Goal: Complete application form

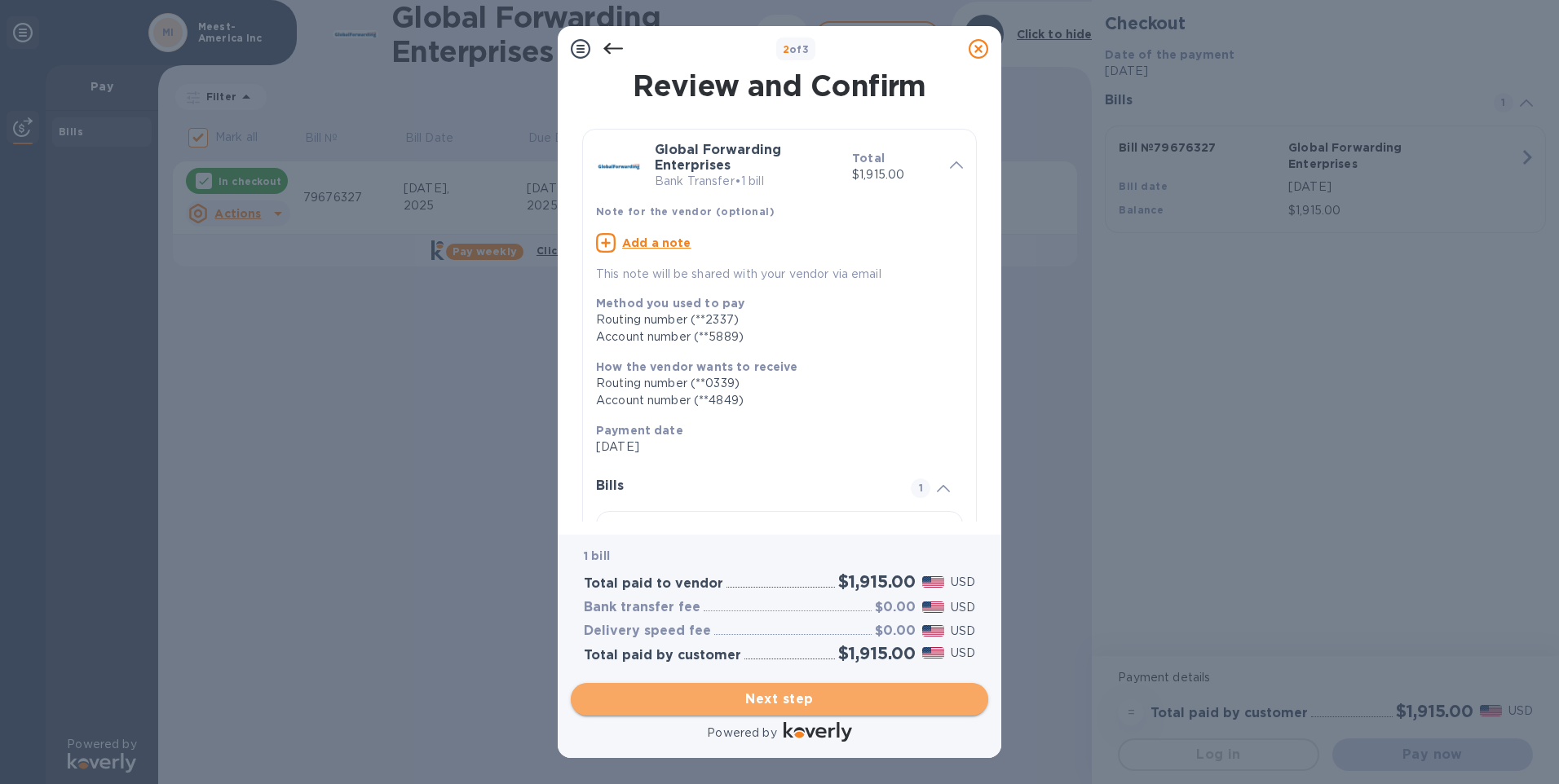
click at [752, 700] on span "Next step" at bounding box center [779, 699] width 391 height 20
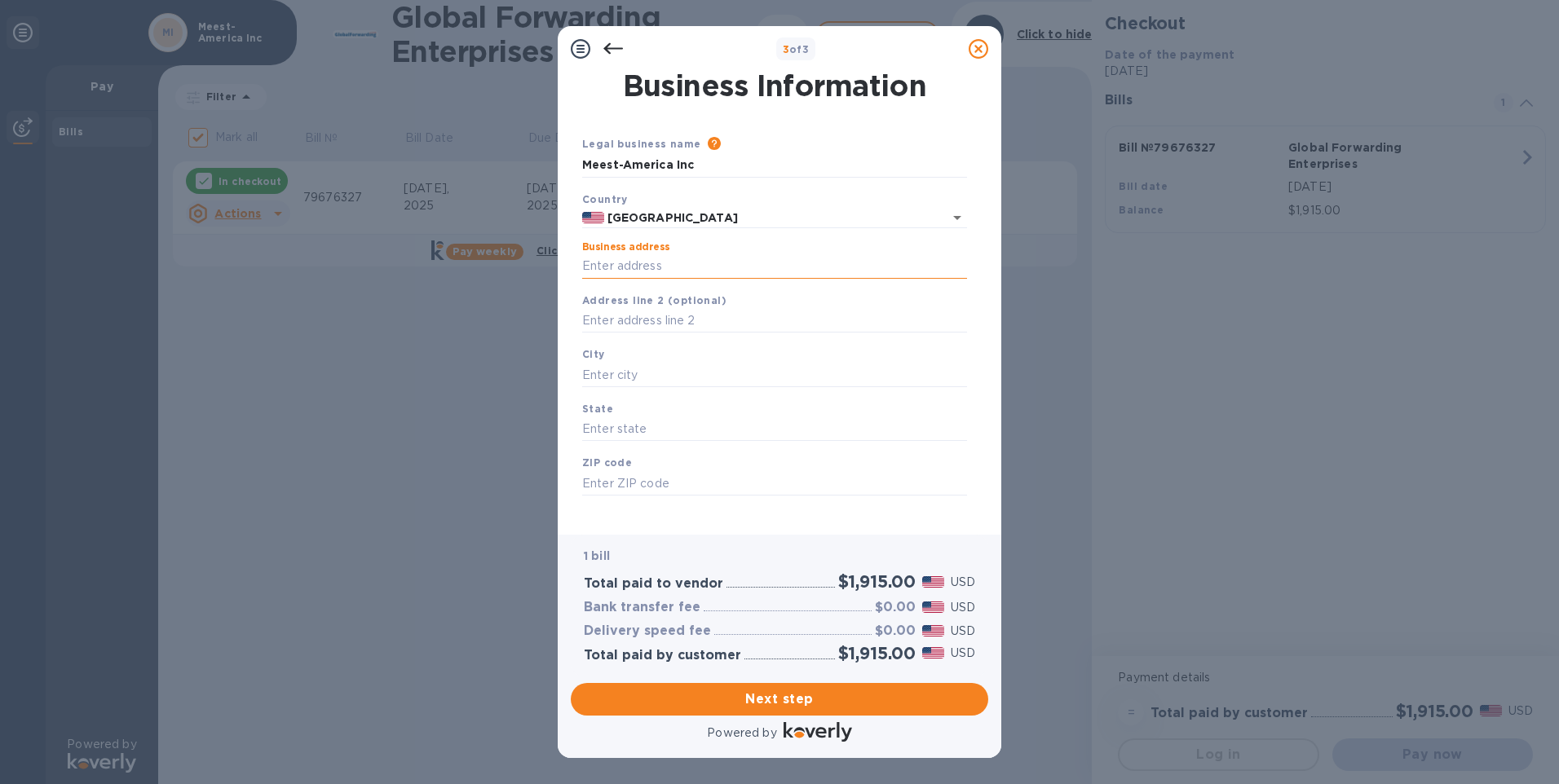
click at [632, 257] on input "Business address" at bounding box center [775, 266] width 385 height 24
type input "[STREET_ADDRESS][PERSON_NAME]"
type input "[GEOGRAPHIC_DATA]"
type input "NJ"
type input "07064"
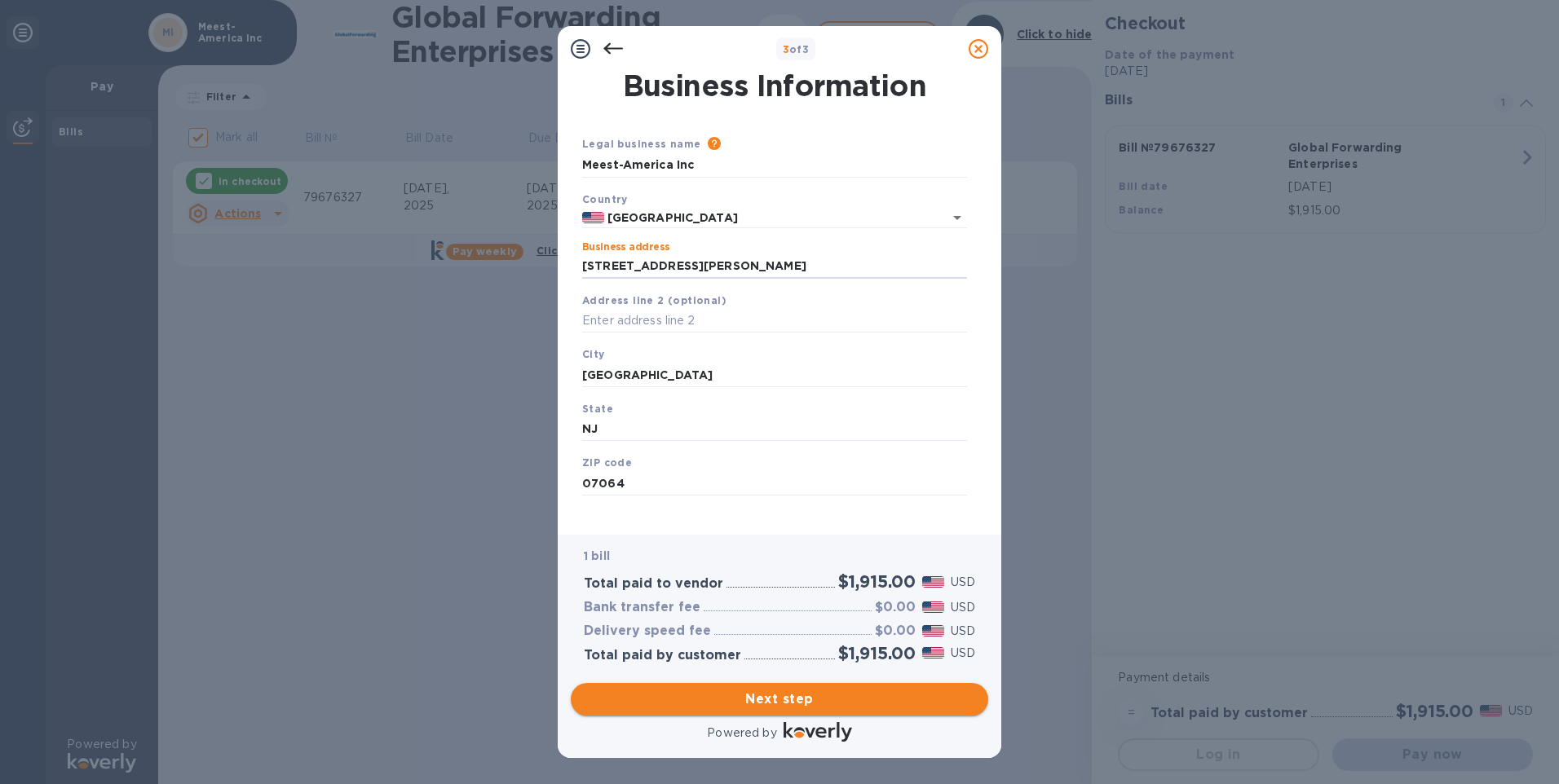
click at [775, 699] on span "Next step" at bounding box center [779, 699] width 391 height 20
drag, startPoint x: 731, startPoint y: 371, endPoint x: 486, endPoint y: 369, distance: 245.0
click at [486, 369] on div "3 of 3 Business Information Legal business name Please provide the legal name t…" at bounding box center [779, 392] width 1559 height 784
click at [719, 423] on div "State [US_STATE]" at bounding box center [775, 442] width 398 height 55
click at [709, 449] on input "NJ" at bounding box center [775, 450] width 385 height 24
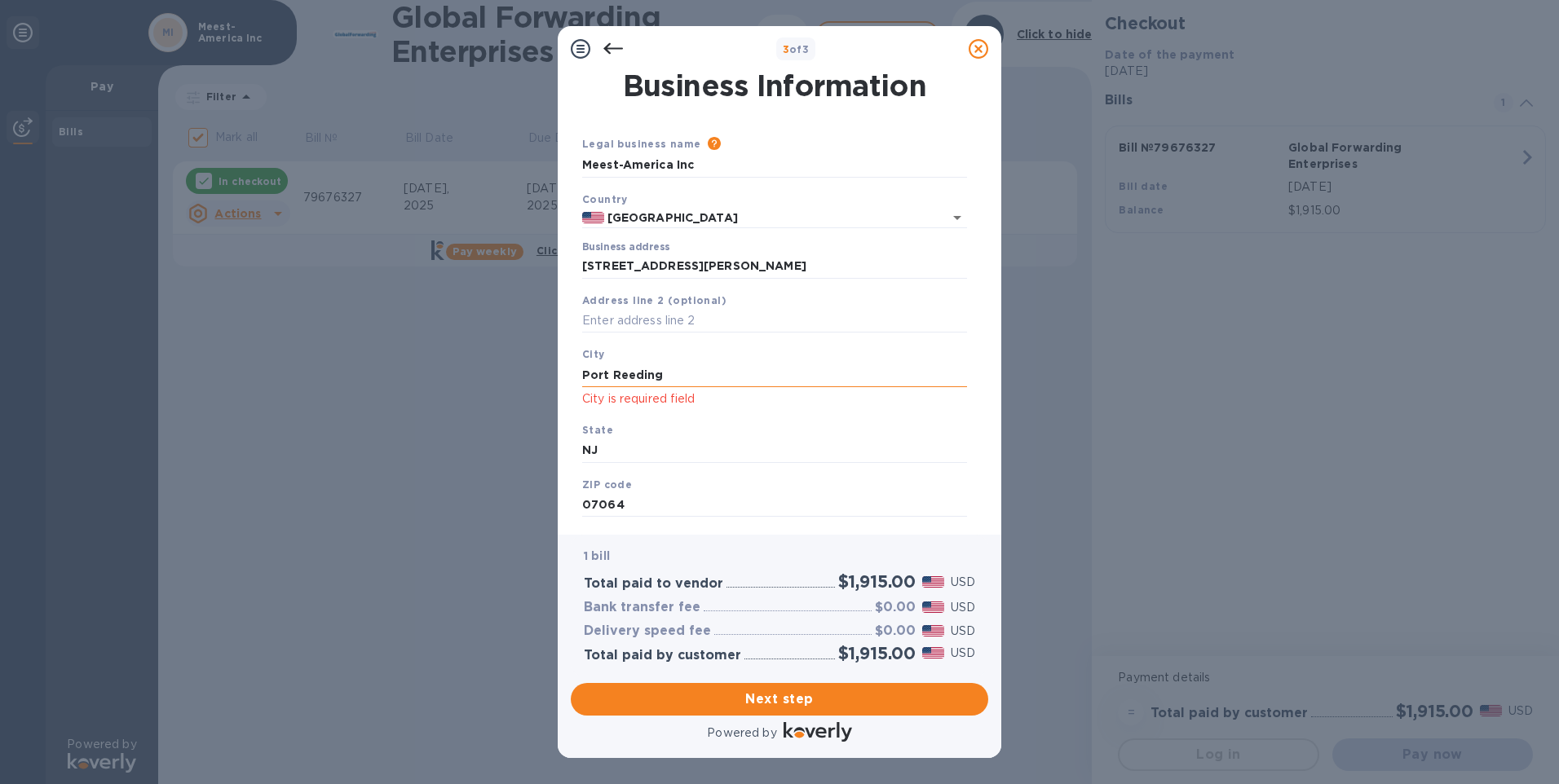
click at [629, 373] on input "Port Reeding" at bounding box center [775, 374] width 385 height 24
type input "Port Reading"
click at [652, 400] on p "City is required field" at bounding box center [775, 399] width 385 height 19
click at [674, 433] on div "State [US_STATE]" at bounding box center [775, 442] width 398 height 55
click at [726, 323] on input "text" at bounding box center [775, 320] width 385 height 24
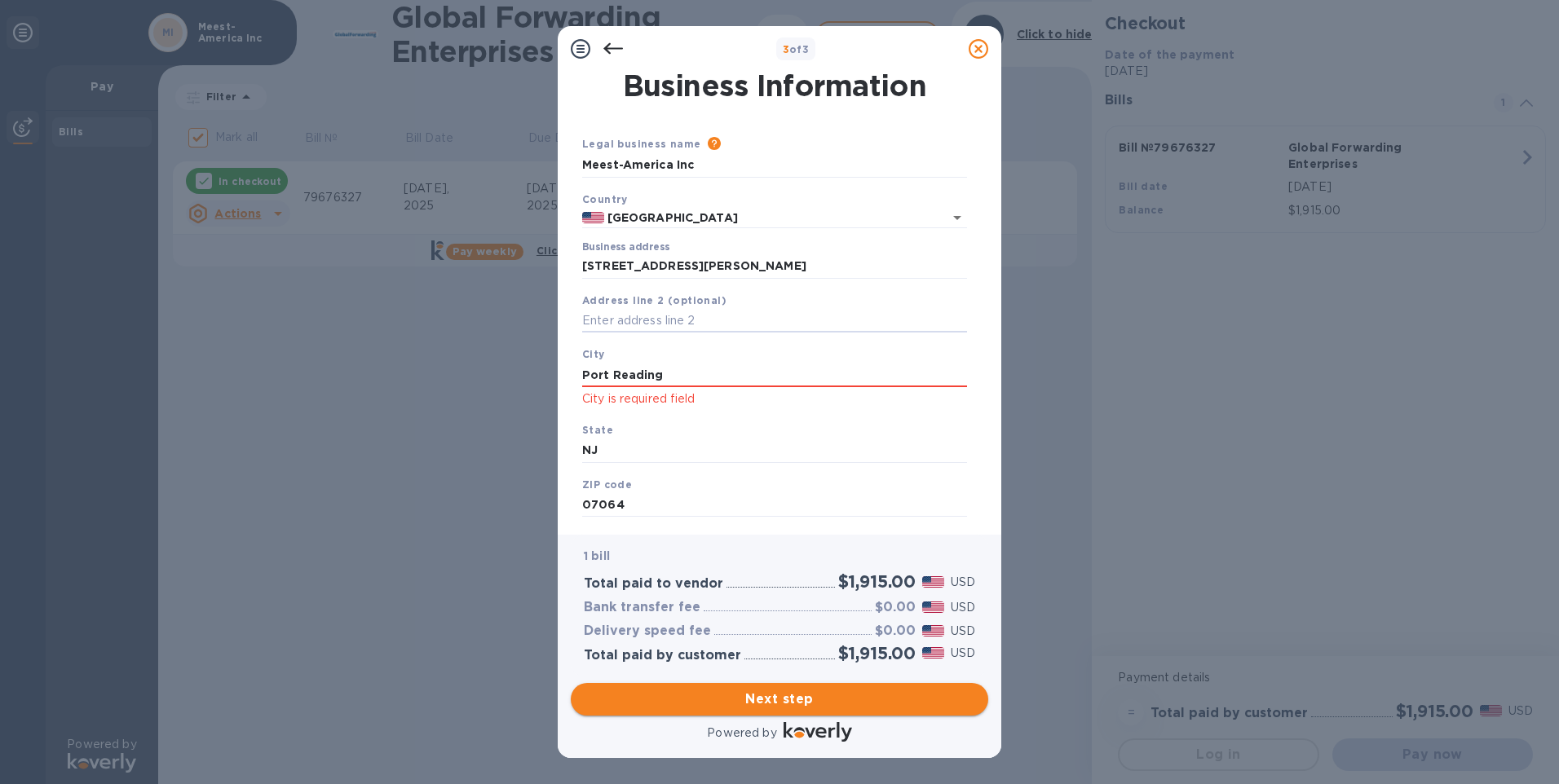
click at [735, 696] on span "Next step" at bounding box center [779, 699] width 391 height 20
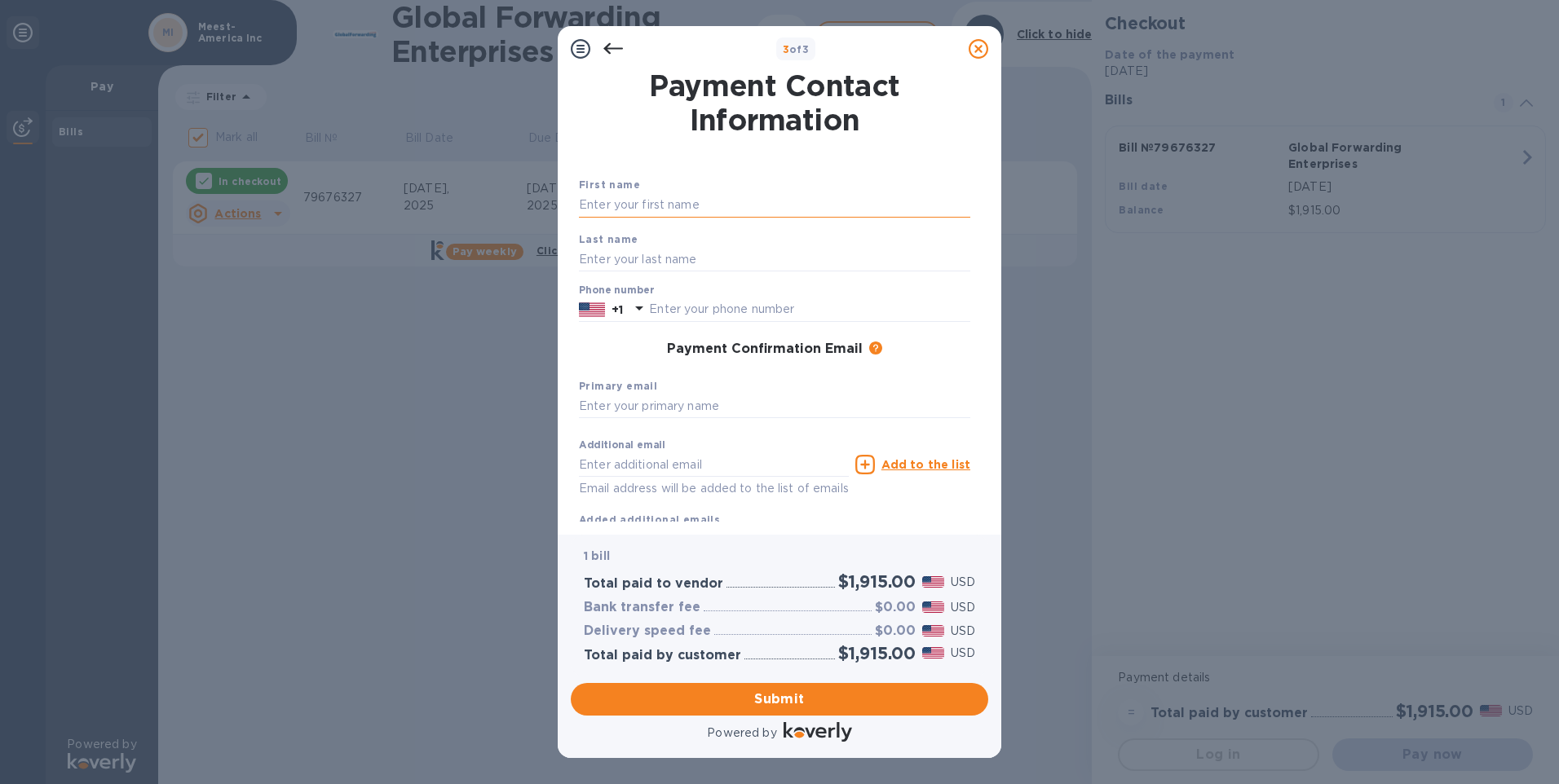
click at [617, 200] on input "text" at bounding box center [774, 205] width 391 height 24
type input "Lesya"
type input "Tenderyak"
type input "7326341517"
type input "[EMAIL_ADDRESS][DOMAIN_NAME]"
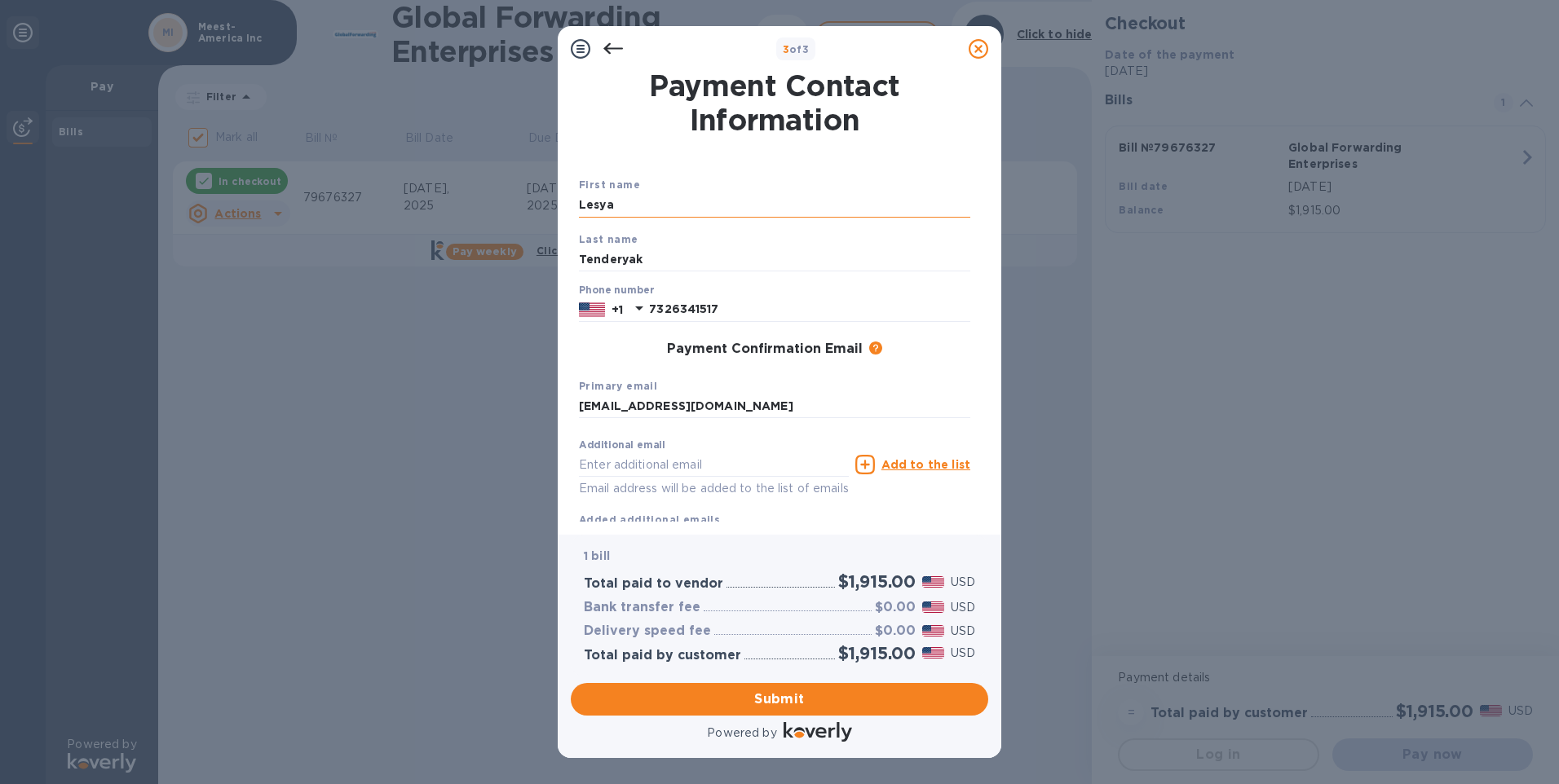
type input "[EMAIL_ADDRESS][DOMAIN_NAME]"
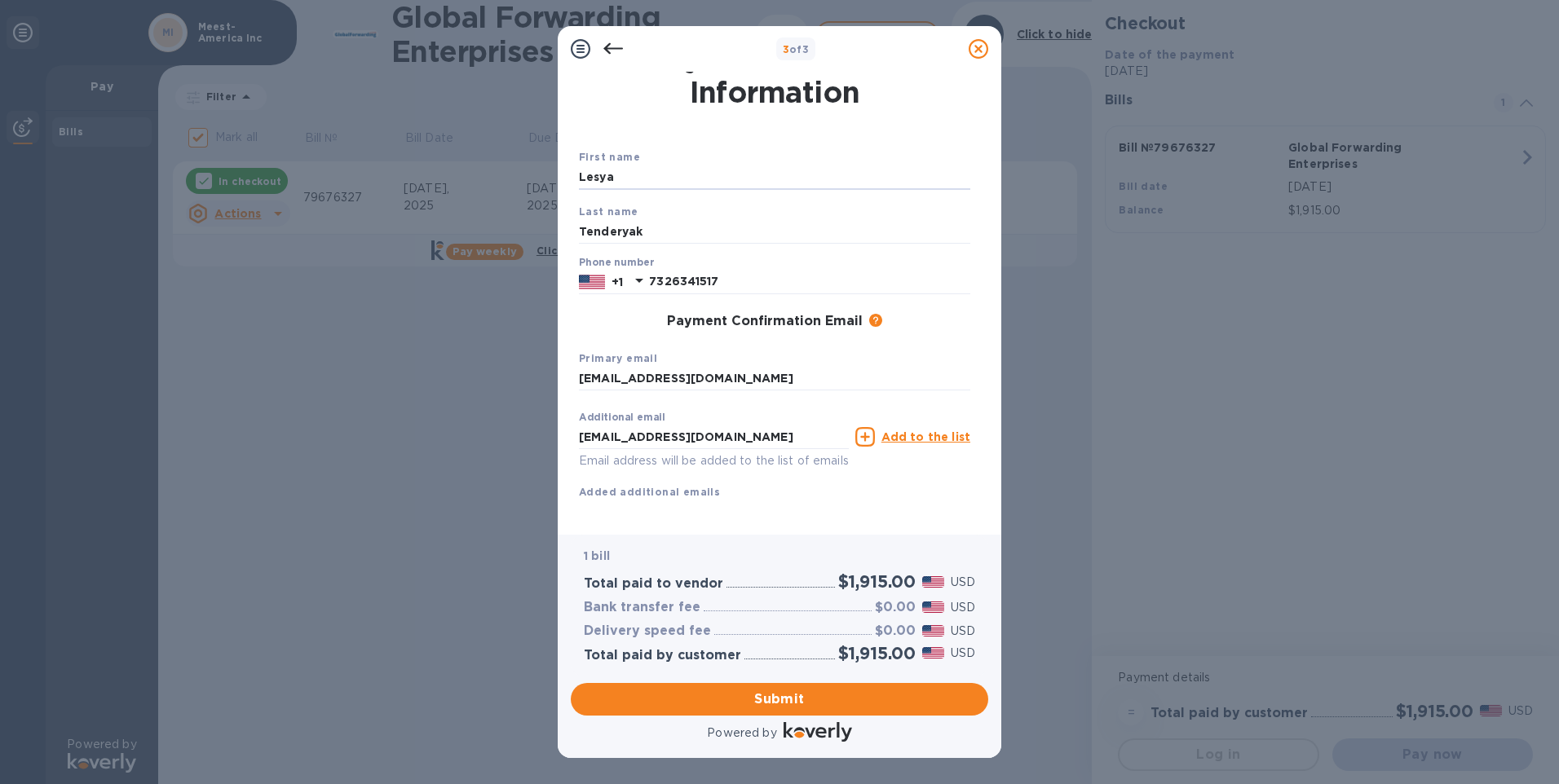
scroll to position [51, 0]
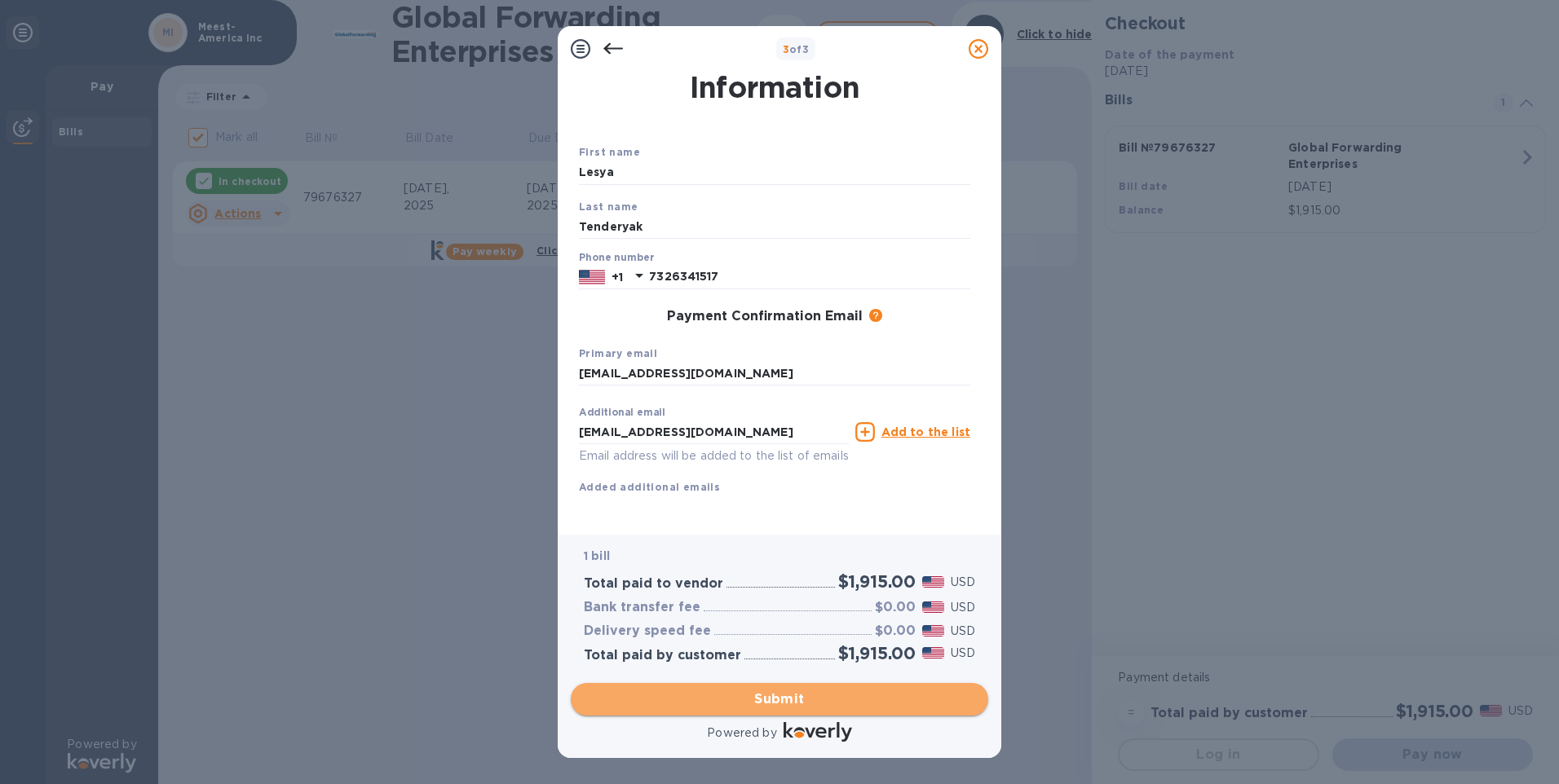
click at [804, 695] on span "Submit" at bounding box center [779, 699] width 391 height 20
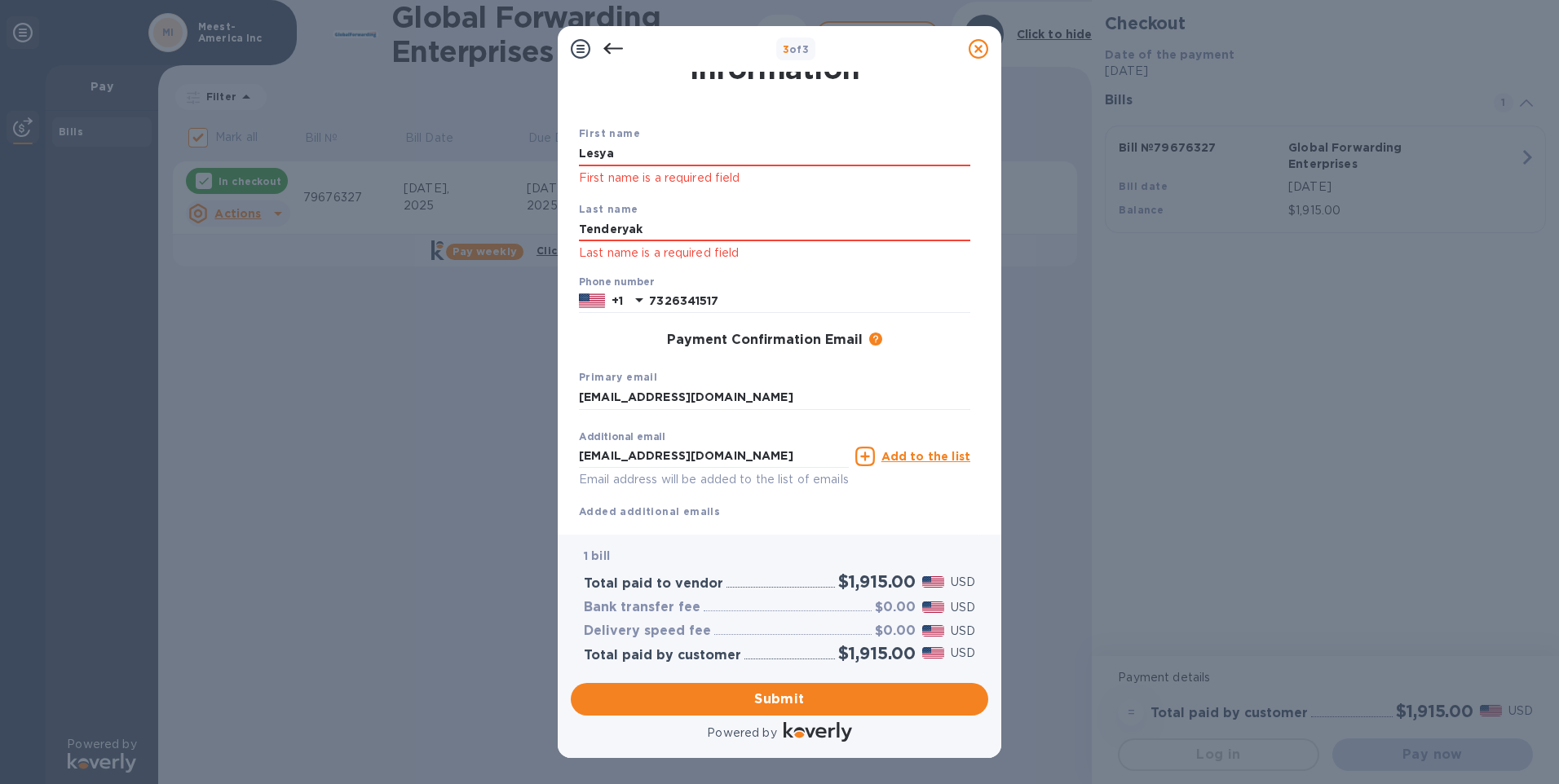
drag, startPoint x: 618, startPoint y: 153, endPoint x: 515, endPoint y: 151, distance: 103.0
click at [515, 151] on div "3 of 3 Payment Contact Information First name [PERSON_NAME] First name is a req…" at bounding box center [779, 392] width 1559 height 784
type input "Lesya"
drag, startPoint x: 650, startPoint y: 229, endPoint x: 494, endPoint y: 224, distance: 156.1
click at [494, 224] on div "3 of 3 Payment Contact Information First name [PERSON_NAME] First name is a req…" at bounding box center [779, 392] width 1559 height 784
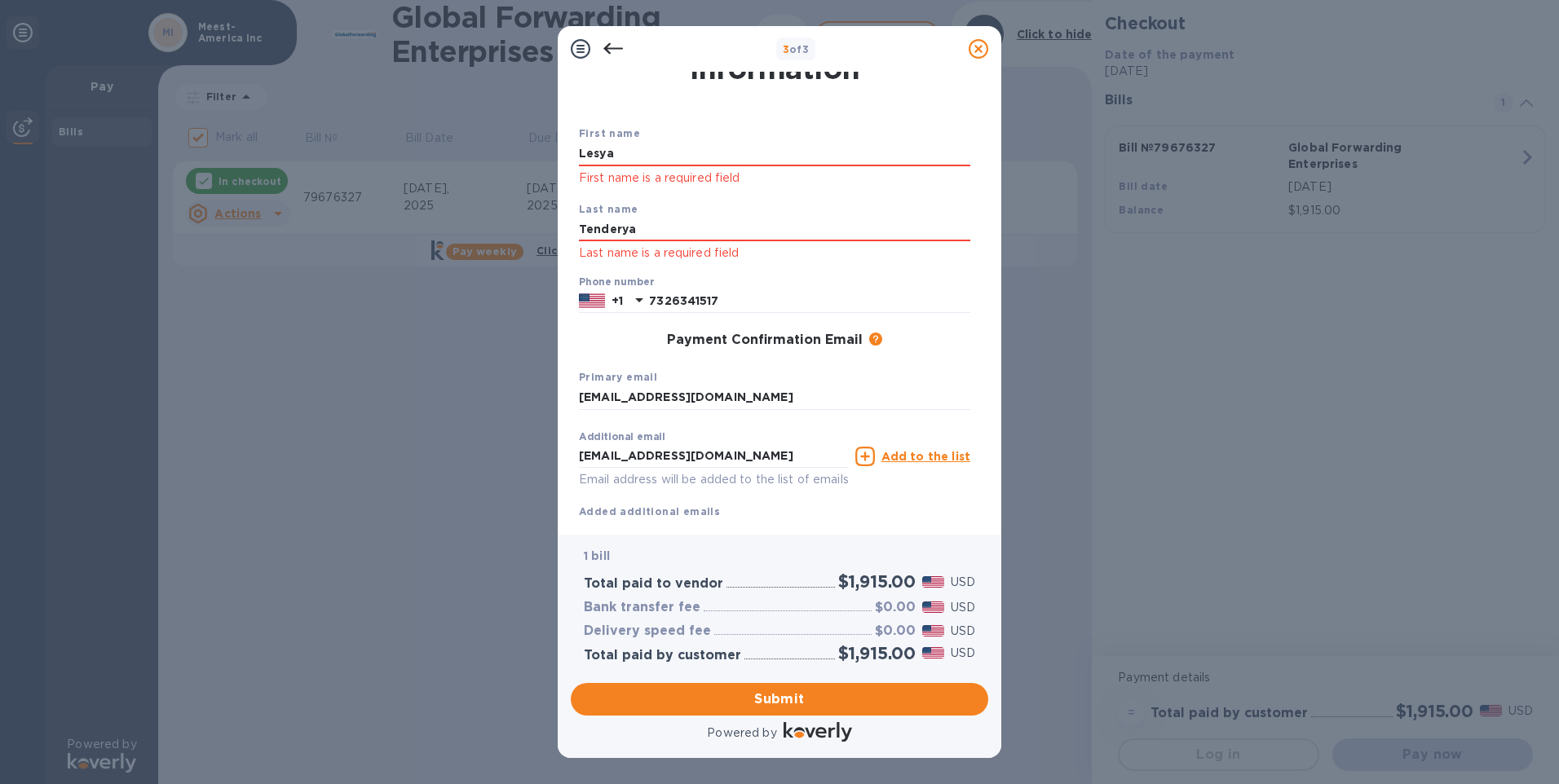
type input "Tenderyak"
click at [589, 337] on div "Payment Confirmation Email The added email addresses will be used to send the p…" at bounding box center [774, 340] width 391 height 16
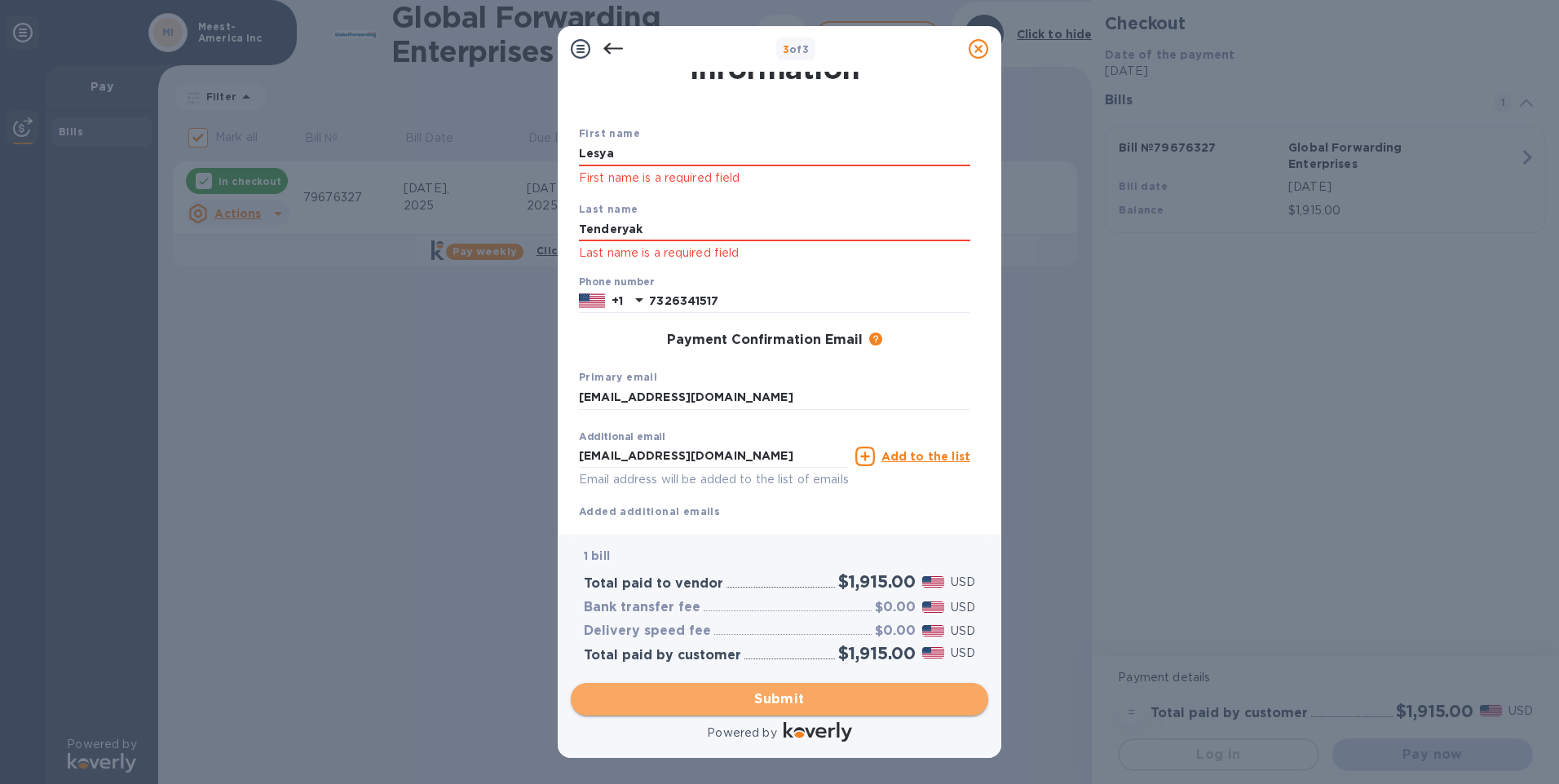
click at [753, 696] on span "Submit" at bounding box center [779, 699] width 391 height 20
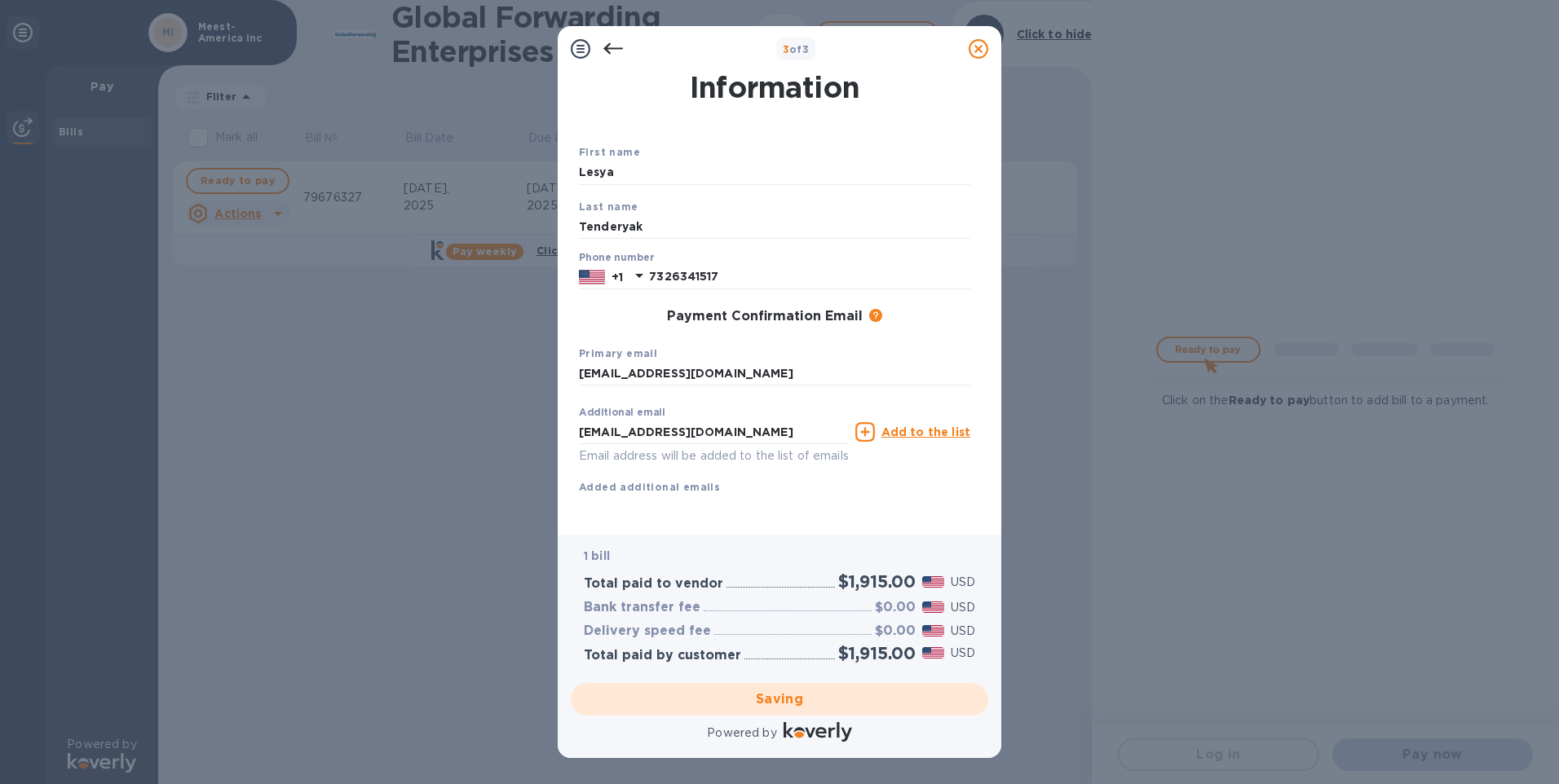
checkbox input "false"
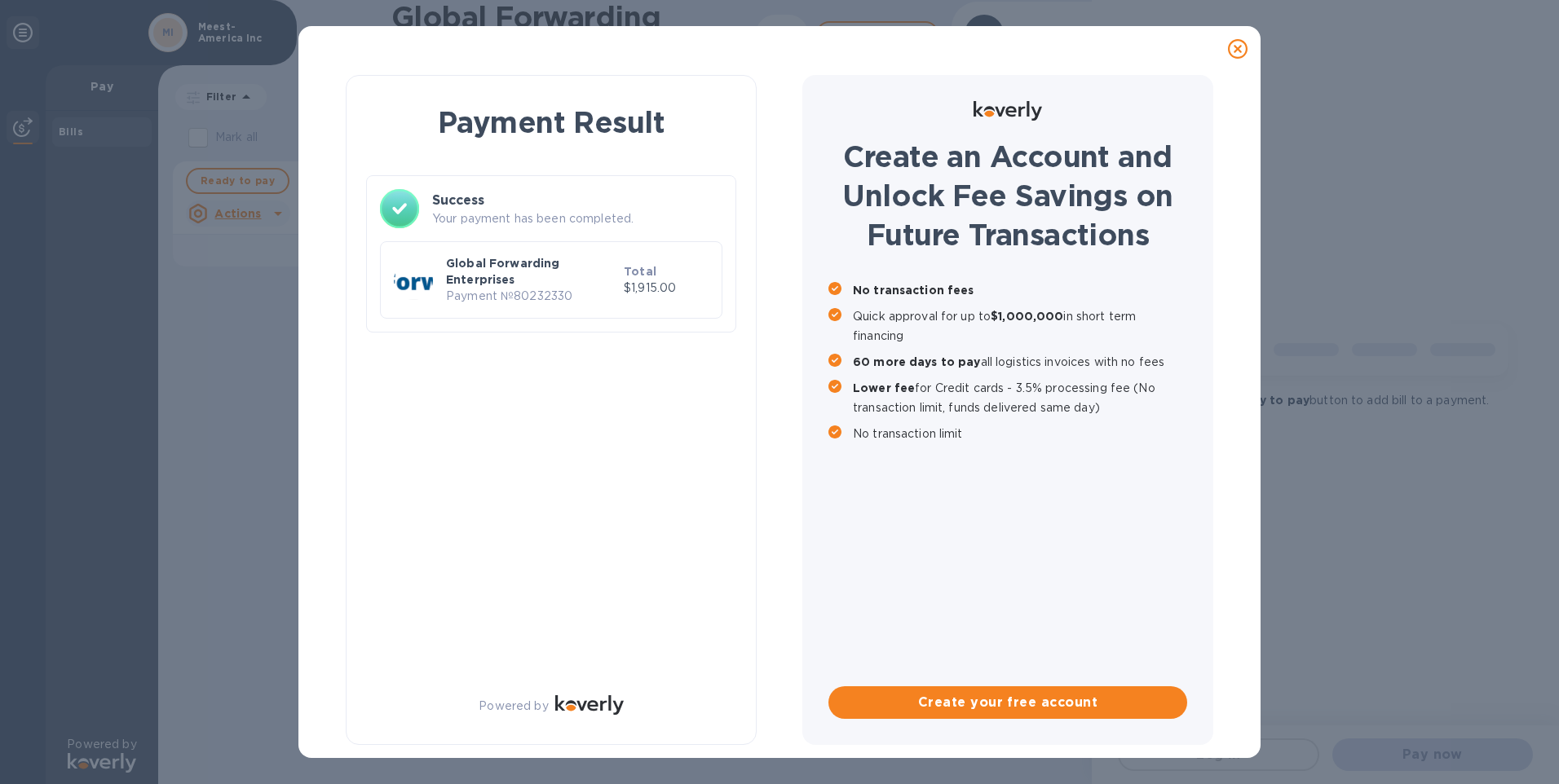
scroll to position [0, 0]
